Goal: Find specific page/section

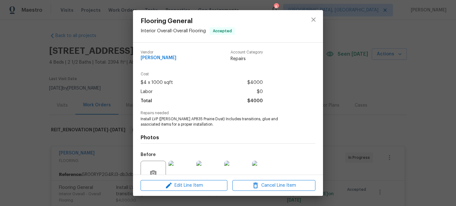
scroll to position [59, 0]
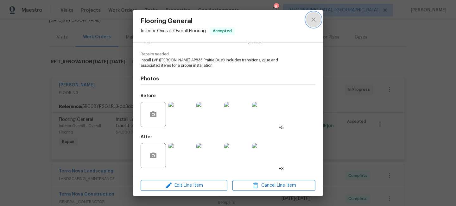
click at [315, 22] on icon "close" at bounding box center [313, 20] width 8 height 8
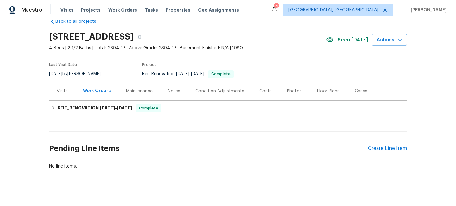
scroll to position [21, 0]
